Goal: Information Seeking & Learning: Learn about a topic

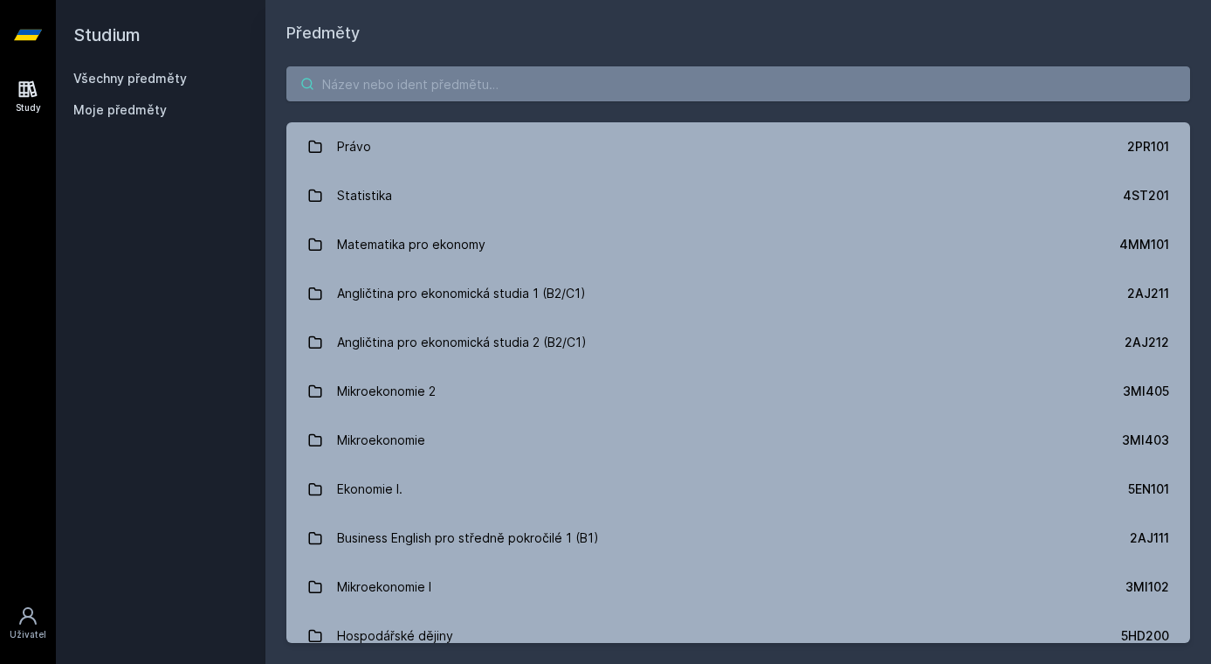
click at [499, 93] on input "search" at bounding box center [738, 83] width 904 height 35
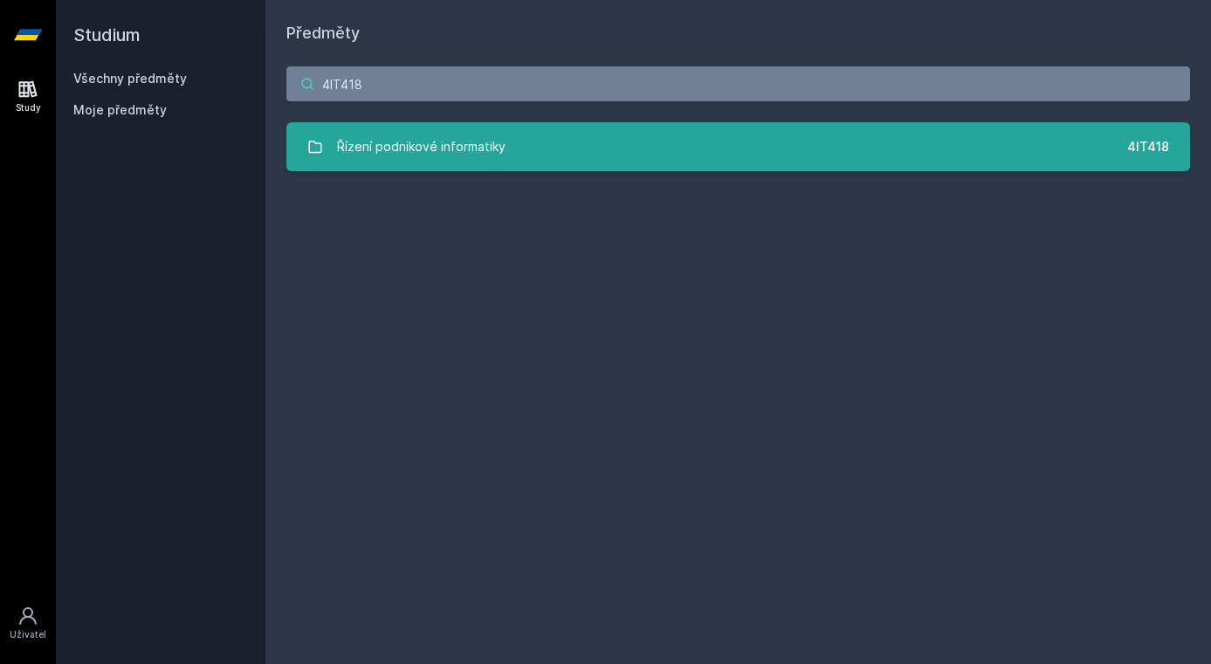
type input "4IT418"
click at [512, 166] on link "Řízení podnikové informatiky 4IT418" at bounding box center [738, 146] width 904 height 49
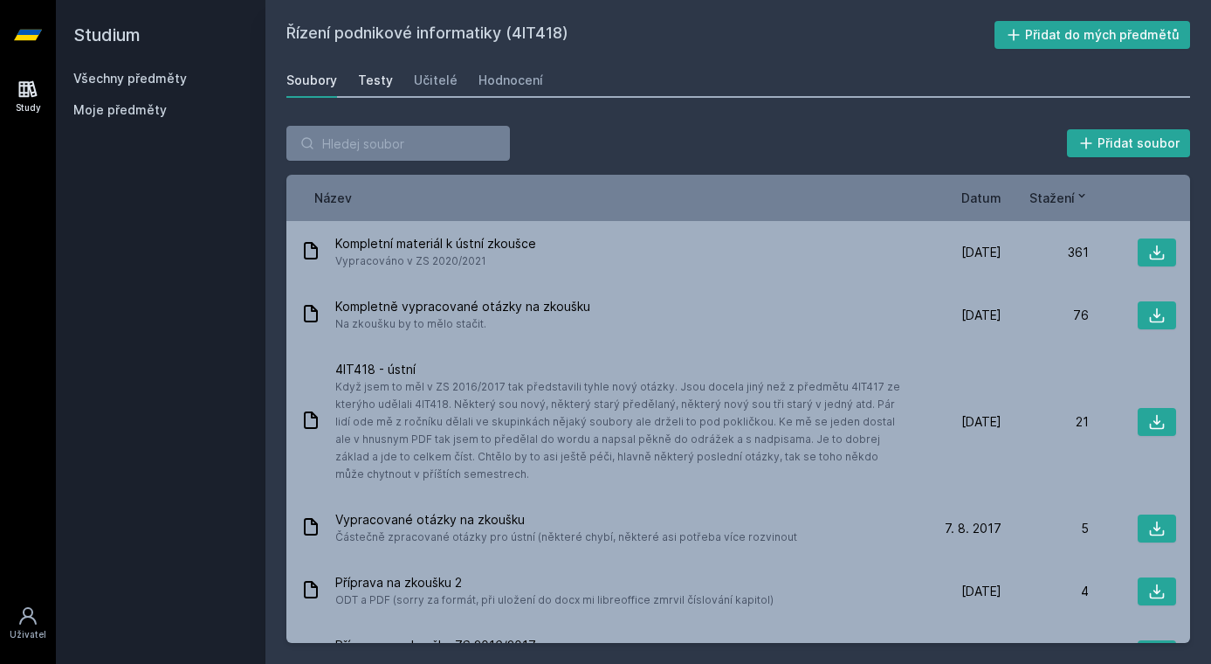
click at [382, 78] on div "Testy" at bounding box center [375, 80] width 35 height 17
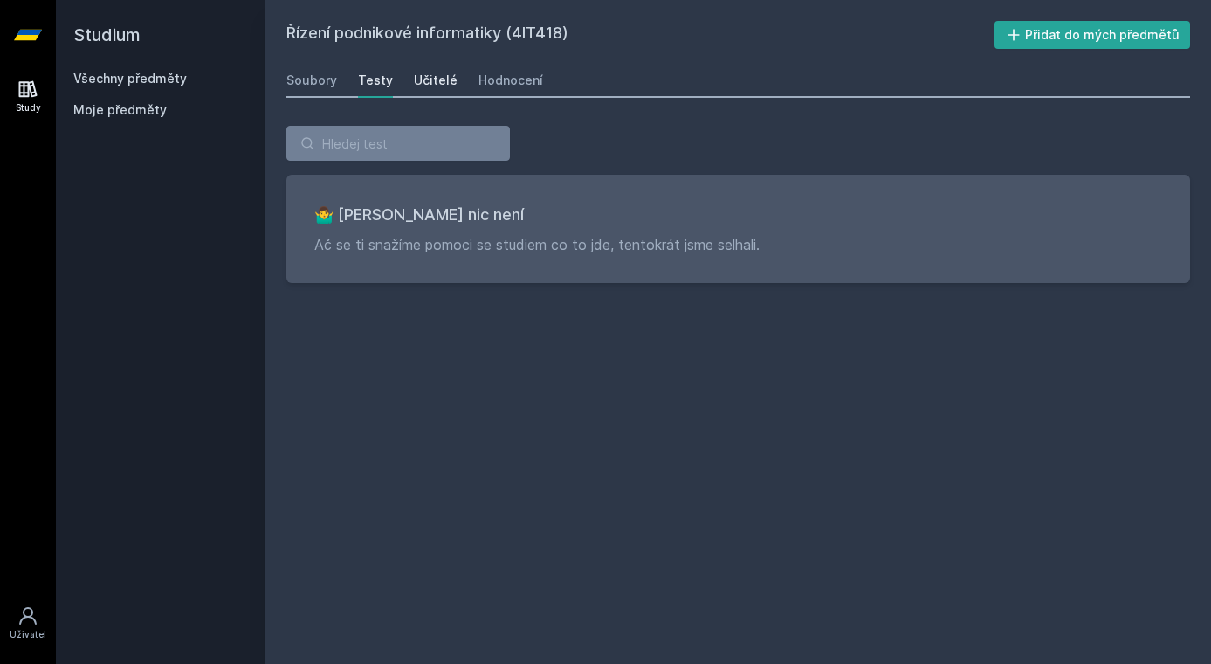
click at [449, 85] on div "Učitelé" at bounding box center [436, 80] width 44 height 17
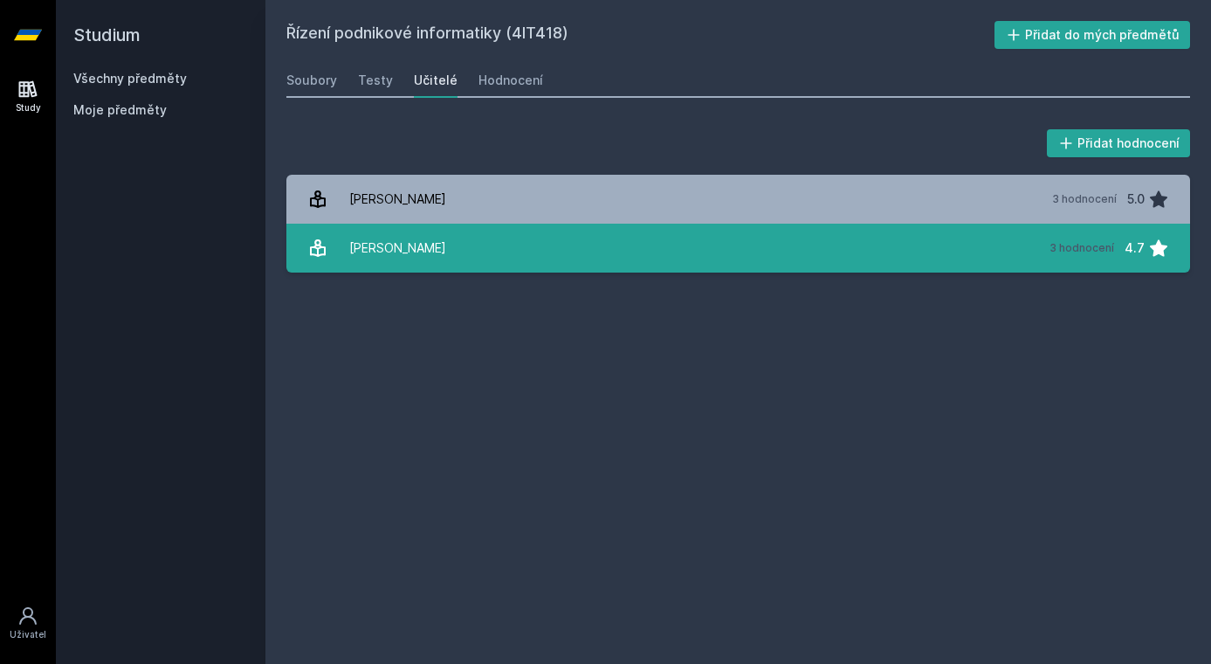
click at [492, 253] on link "[PERSON_NAME] 3 hodnocení 4.7" at bounding box center [738, 248] width 904 height 49
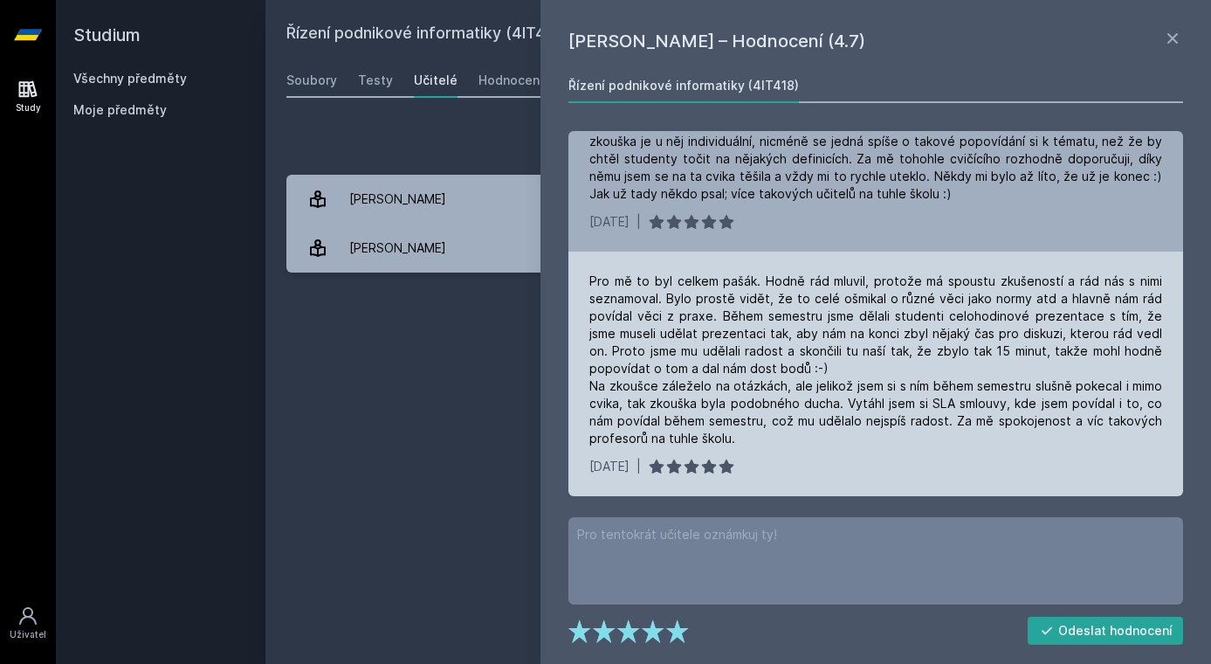
scroll to position [194, 0]
